Goal: Communication & Community: Answer question/provide support

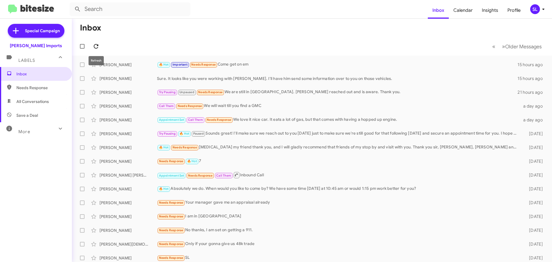
click at [97, 45] on icon at bounding box center [96, 46] width 5 height 5
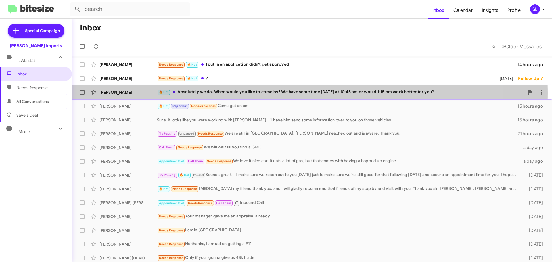
click at [233, 93] on div "🔥 Hot Absolutely we do. When would you like to come by? We have some time [DATE…" at bounding box center [340, 92] width 367 height 7
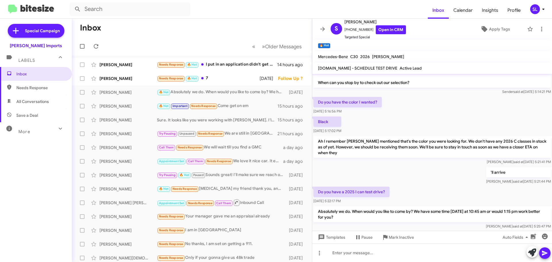
scroll to position [36, 0]
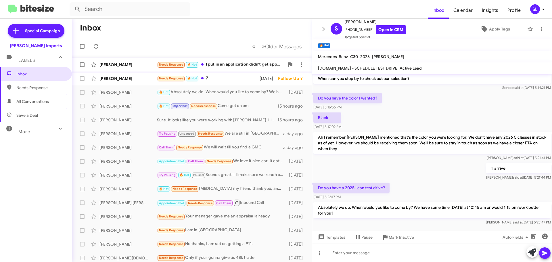
click at [229, 67] on div "Needs Response 🔥 Hot I put in an application didn't get approved" at bounding box center [220, 64] width 127 height 7
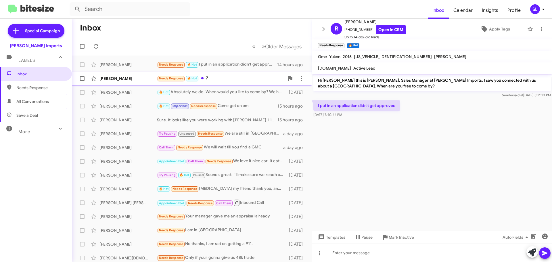
click at [218, 78] on div "Needs Response 🔥 Hot 7" at bounding box center [220, 78] width 127 height 7
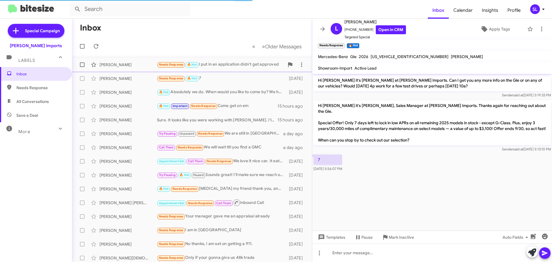
click at [215, 67] on div "Needs Response 🔥 Hot I put in an application didn't get approved" at bounding box center [220, 64] width 127 height 7
